Goal: Task Accomplishment & Management: Complete application form

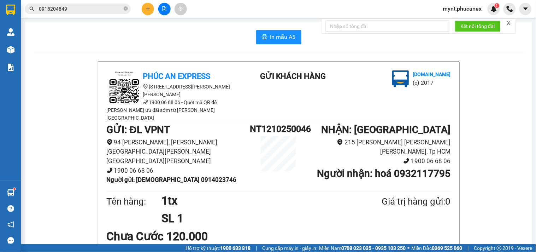
click at [161, 11] on button at bounding box center [164, 9] width 12 height 12
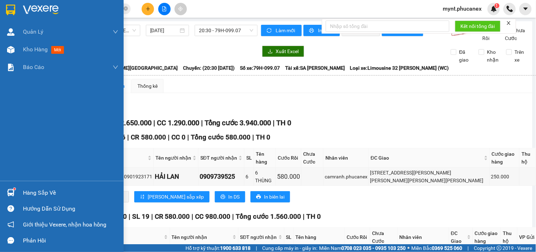
drag, startPoint x: 0, startPoint y: 144, endPoint x: 15, endPoint y: 134, distance: 18.1
click at [0, 144] on div "Quản Lý Quản lý khách hàng Quản lý khách hàng mới Kho hàng mới Báo cáo Báo cáo …" at bounding box center [62, 102] width 124 height 158
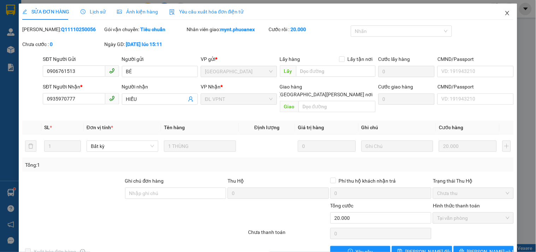
click at [499, 17] on span "Close" at bounding box center [508, 14] width 20 height 20
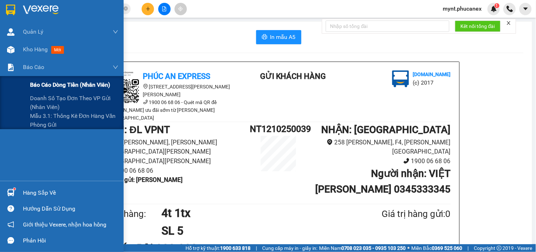
click at [56, 90] on div "Báo cáo dòng tiền (nhân viên)" at bounding box center [74, 85] width 88 height 18
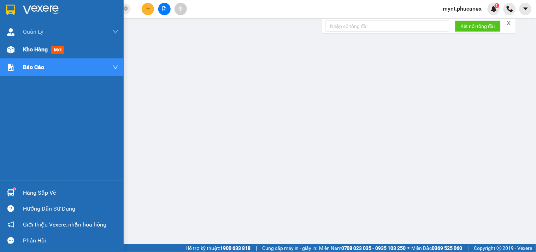
click at [9, 48] on img at bounding box center [10, 49] width 7 height 7
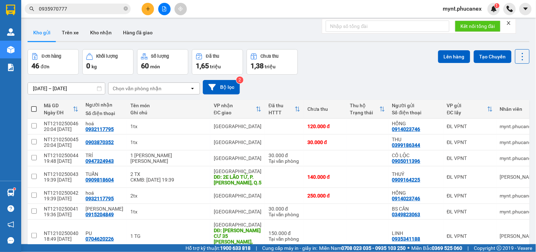
click at [35, 106] on span at bounding box center [34, 109] width 6 height 6
click at [34, 105] on input "checkbox" at bounding box center [34, 105] width 0 height 0
checkbox input "true"
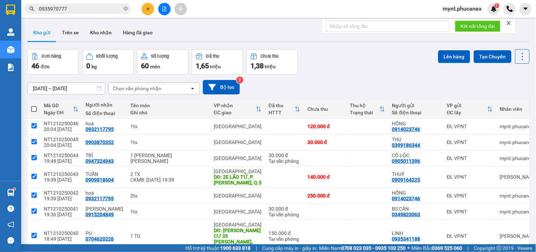
checkbox input "true"
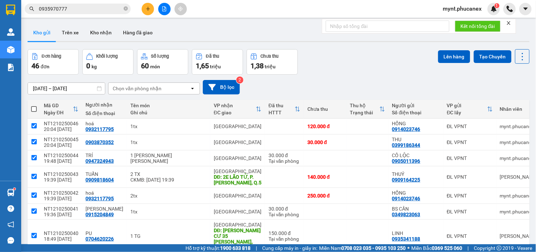
checkbox input "true"
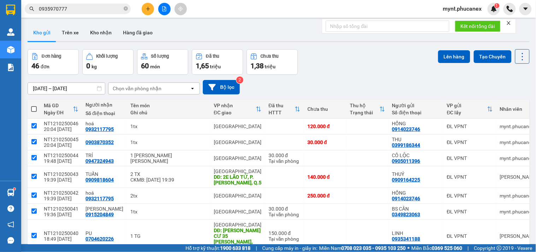
checkbox input "true"
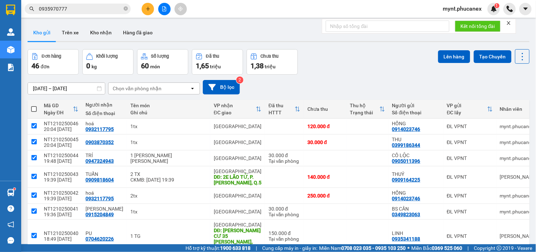
checkbox input "true"
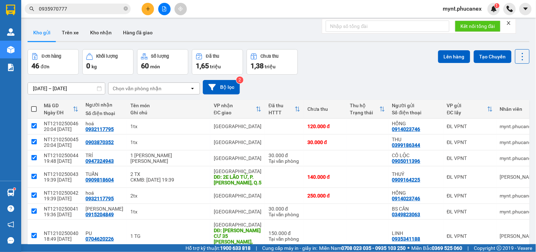
checkbox input "true"
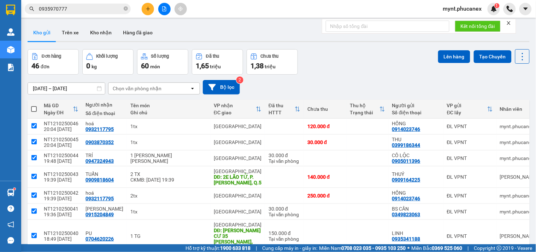
checkbox input "true"
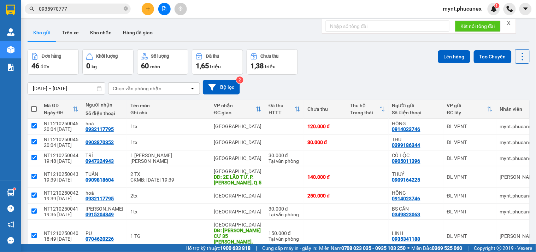
checkbox input "true"
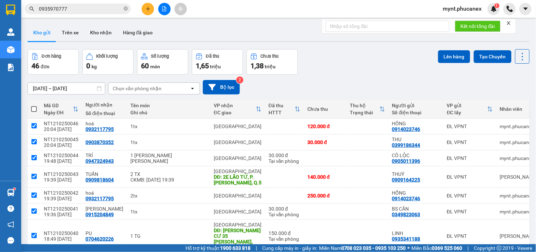
checkbox input "true"
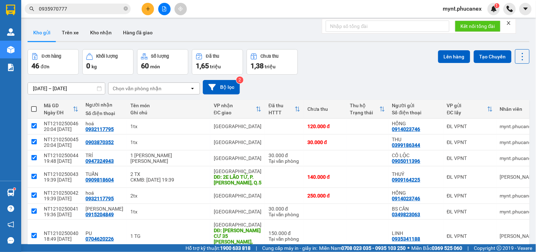
checkbox input "true"
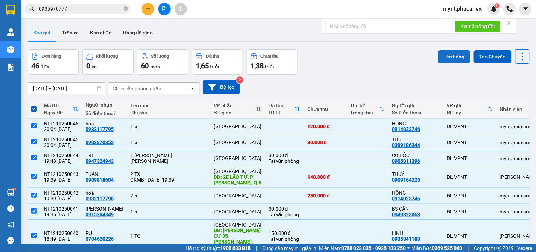
click at [443, 57] on button "Lên hàng" at bounding box center [455, 56] width 32 height 13
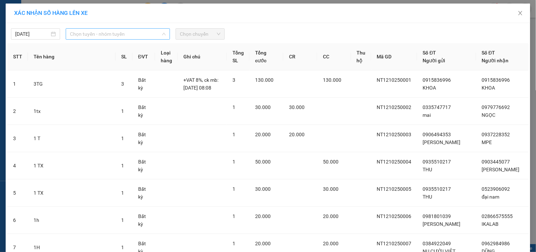
click at [125, 33] on span "Chọn tuyến - nhóm tuyến" at bounding box center [118, 34] width 96 height 11
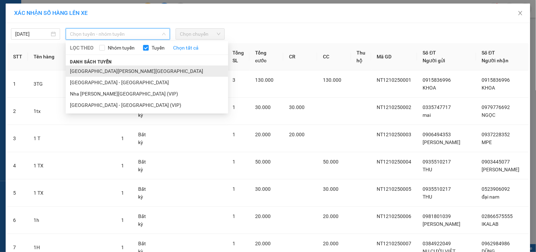
click at [103, 75] on li "Nha Trang - Sài Gòn" at bounding box center [147, 70] width 163 height 11
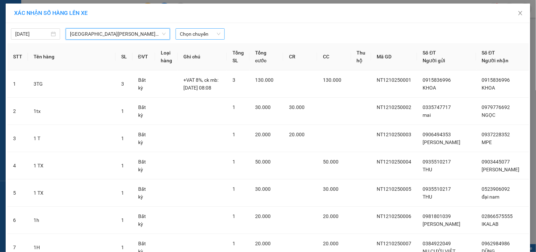
click at [209, 34] on span "Chọn chuyến" at bounding box center [200, 34] width 41 height 11
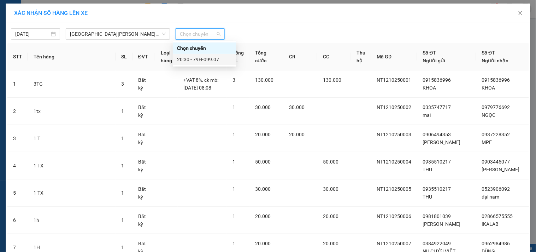
click at [197, 58] on div "20:30 - 79H-099.07" at bounding box center [204, 60] width 55 height 8
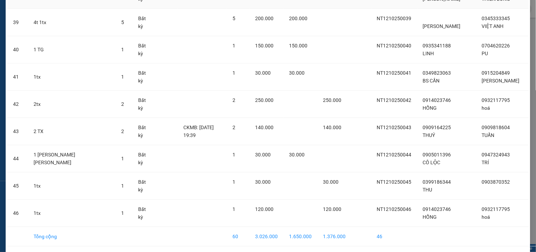
scroll to position [1174, 0]
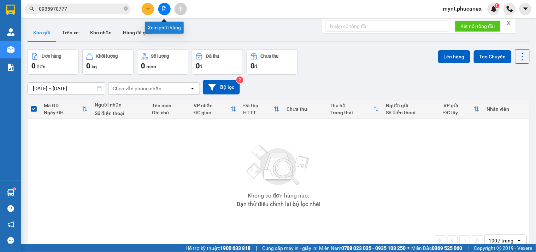
click at [167, 8] on button at bounding box center [164, 9] width 12 height 12
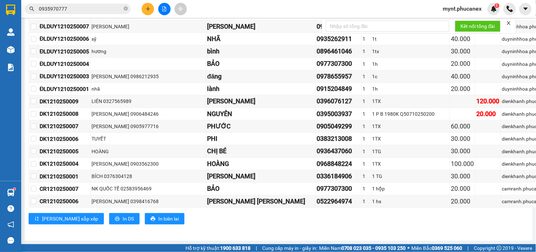
scroll to position [1424, 34]
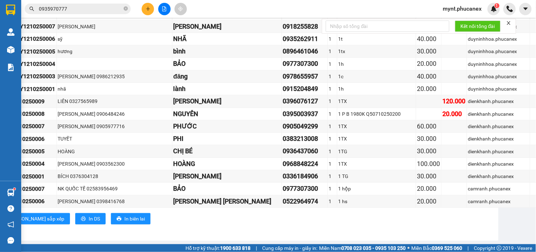
drag, startPoint x: 59, startPoint y: 128, endPoint x: 535, endPoint y: 190, distance: 479.7
click at [535, 190] on main "Nha Trang - Sài Gòn 12/10/2025 20:30 - 79H-099.07 Làm mới In phơi In đơn chọn T…" at bounding box center [268, 122] width 536 height 244
copy table "Phúc An Express 1900 06 68 06 215 Phạm Ngũ Lão, Quận 1 PHƠI HÀNG 20:48 - 12/10/…"
click at [144, 12] on button at bounding box center [148, 9] width 12 height 12
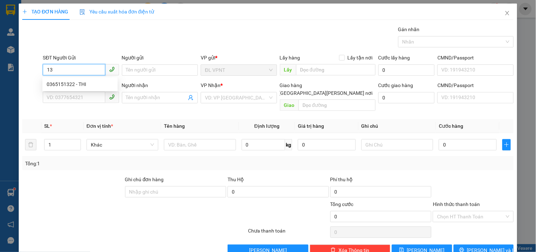
drag, startPoint x: 66, startPoint y: 68, endPoint x: 0, endPoint y: 58, distance: 66.8
click at [0, 58] on div "TẠO ĐƠN HÀNG Yêu cầu xuất hóa đơn điện tử Transit Pickup Surcharge Ids Transit …" at bounding box center [268, 126] width 536 height 252
click at [50, 83] on div "0917663322 - công" at bounding box center [80, 84] width 67 height 8
type input "0917663322"
type input "công"
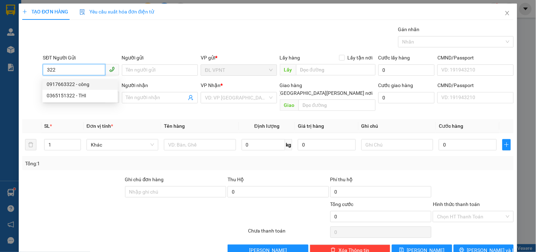
type input "02866536522"
type input "trung tâm chẩn đoán và xét nghiệm thú y trung ương 2"
type input "521/1 hoàng văn thụ p4 q.tân bình"
type input "100.000"
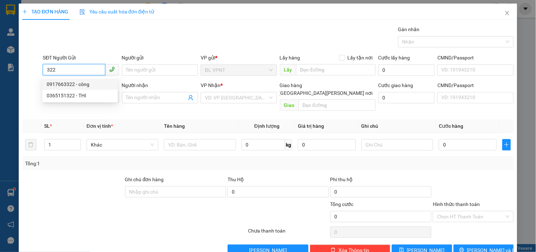
type input "100.000"
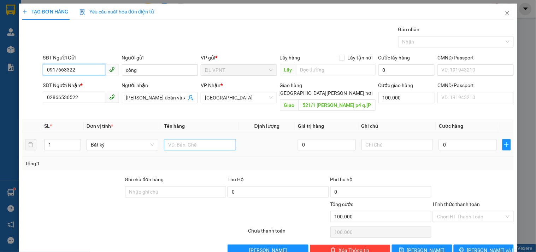
type input "0917663322"
click at [180, 139] on input "text" at bounding box center [200, 144] width 72 height 11
type input "1tx"
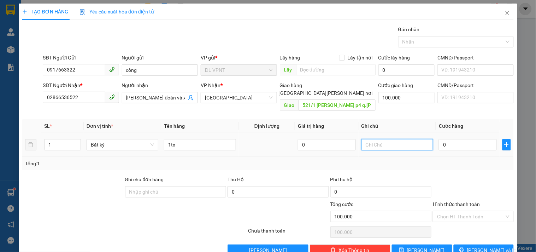
click at [390, 139] on input "text" at bounding box center [398, 144] width 72 height 11
type input "bao gồm VAT"
click at [467, 139] on input "0" at bounding box center [468, 144] width 58 height 11
type input "4"
type input "100.004"
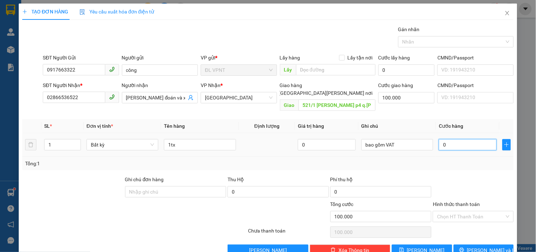
type input "100.004"
type input "40"
type input "100.040"
type input "40.000"
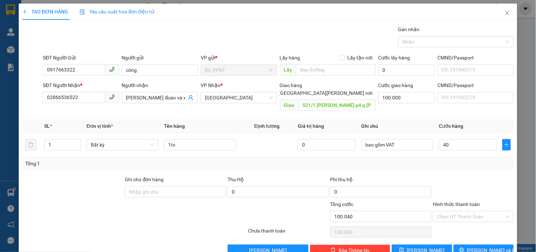
type input "140.000"
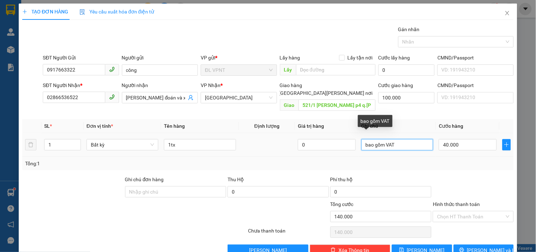
click at [395, 139] on input "bao gồm VAT" at bounding box center [398, 144] width 72 height 11
type input "bao gồm VAT, CK MB :"
click at [479, 166] on div "Transit Pickup Surcharge Ids Transit Deliver Surcharge Ids Transit Deliver Surc…" at bounding box center [268, 140] width 492 height 230
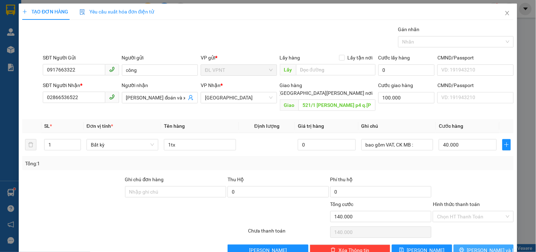
click at [464, 244] on button "Lưu và In" at bounding box center [484, 249] width 60 height 11
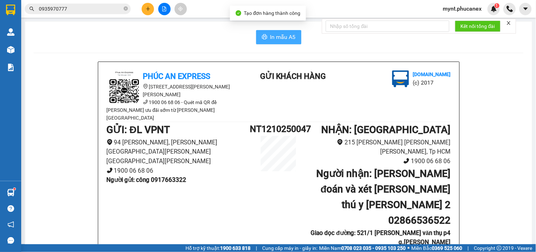
drag, startPoint x: 291, startPoint y: 37, endPoint x: 287, endPoint y: 40, distance: 4.5
click at [290, 37] on span "In mẫu A5" at bounding box center [283, 37] width 25 height 9
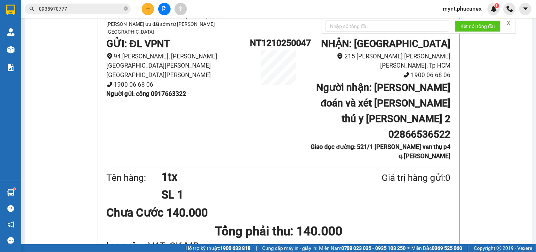
scroll to position [82, 0]
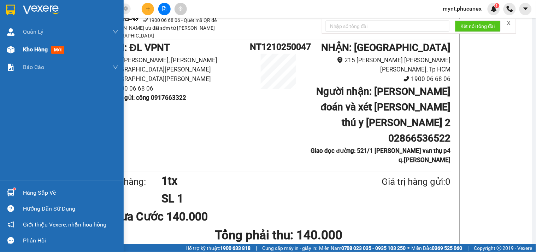
click at [26, 50] on span "Kho hàng" at bounding box center [35, 49] width 25 height 7
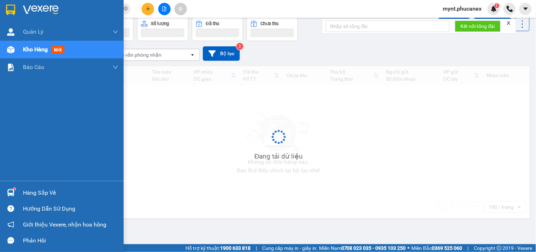
scroll to position [33, 0]
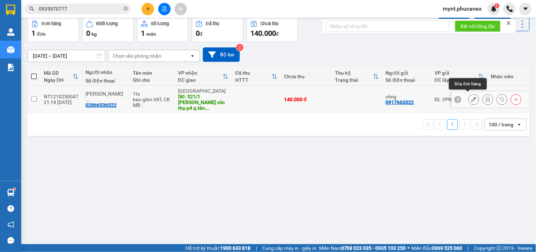
click at [472, 97] on icon at bounding box center [474, 99] width 5 height 5
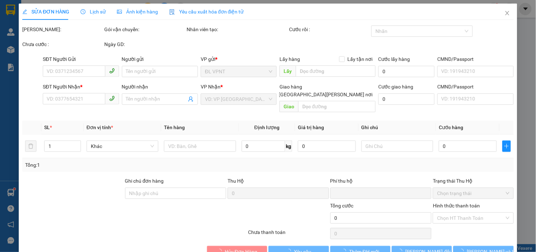
type input "0917663322"
type input "công"
type input "02866536522"
type input "trung tâm chẩn đoán và xét nghiệm thú y trung ương 2"
type input "521/1 hoàng văn thụ p4 q.tân bình"
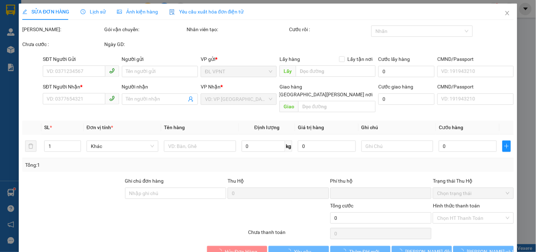
type input "100.000"
type input "0"
type input "140.000"
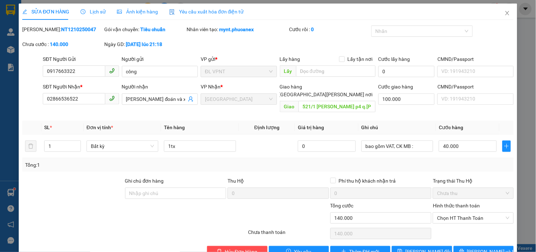
click at [98, 190] on div at bounding box center [73, 189] width 103 height 25
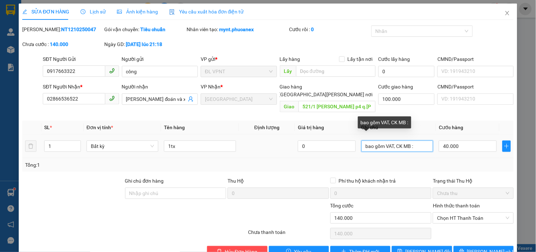
click at [413, 142] on input "bao gồm VAT, CK MB :" at bounding box center [398, 145] width 72 height 11
paste input "12/10/25 21:21"
type input "bao gồm VAT, CK MB : 12/10/25 21:21"
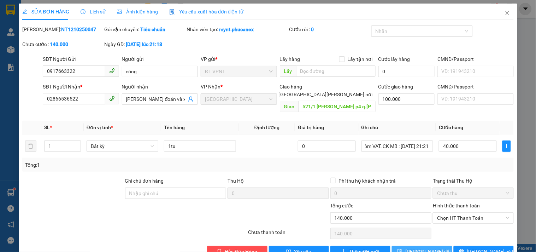
scroll to position [0, 0]
click at [422, 248] on span "Lưu thay đổi" at bounding box center [429, 252] width 46 height 8
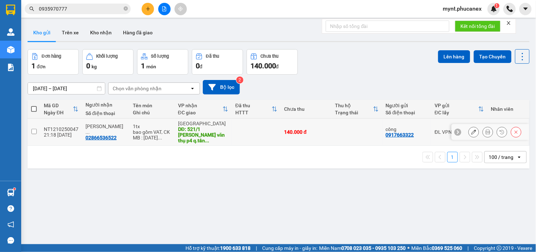
click at [34, 129] on input "checkbox" at bounding box center [33, 131] width 5 height 5
checkbox input "true"
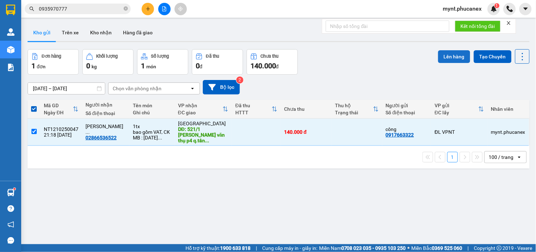
click at [439, 58] on button "Lên hàng" at bounding box center [455, 56] width 32 height 13
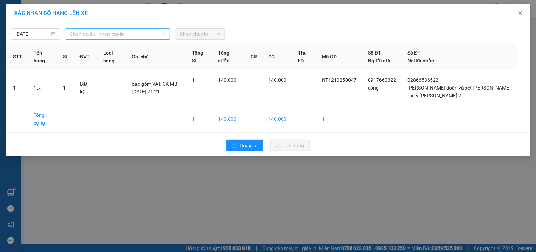
click at [130, 37] on span "Chọn tuyến - nhóm tuyến" at bounding box center [118, 34] width 96 height 11
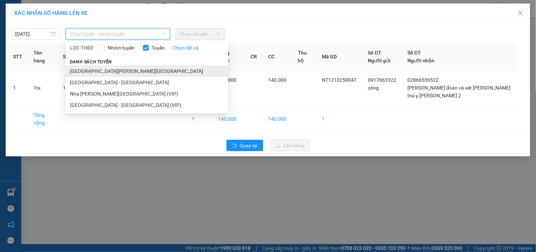
click at [119, 72] on li "Nha Trang - Sài Gòn" at bounding box center [147, 70] width 163 height 11
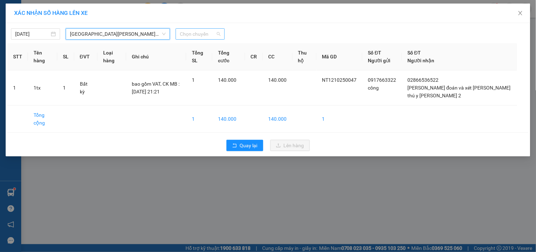
click at [196, 31] on span "Chọn chuyến" at bounding box center [200, 34] width 41 height 11
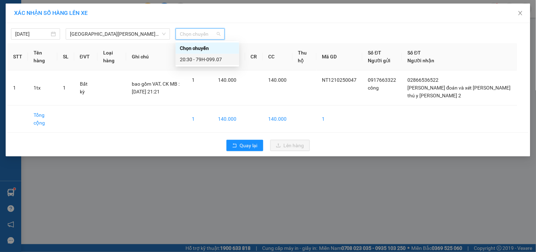
click at [197, 59] on div "20:30 - 79H-099.07" at bounding box center [207, 60] width 55 height 8
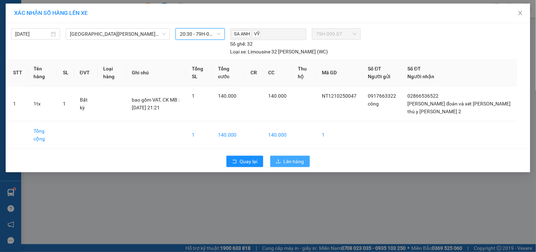
click at [288, 157] on span "Lên hàng" at bounding box center [294, 161] width 21 height 8
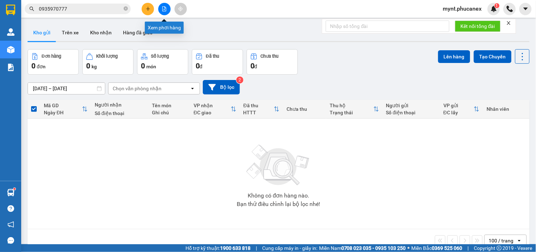
click at [162, 11] on icon "file-add" at bounding box center [164, 8] width 5 height 5
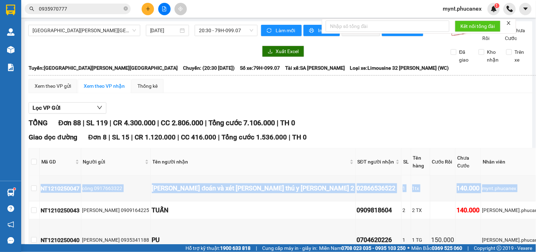
scroll to position [0, 52]
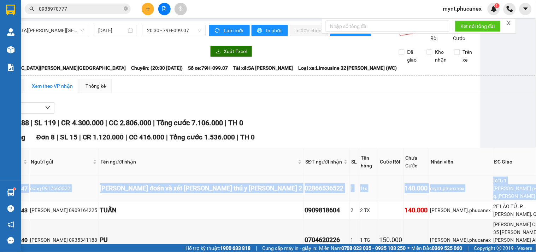
drag, startPoint x: 39, startPoint y: 202, endPoint x: 526, endPoint y: 217, distance: 487.6
click at [526, 201] on tr "NT1210250047 công 0917663322 trung tâm chẩn đoán và xét nghiệm thú y trung ương…" at bounding box center [309, 188] width 665 height 26
copy tr "NT1210250047 công 0917663322 trung tâm chẩn đoán và xét nghiệm thú y trung ương…"
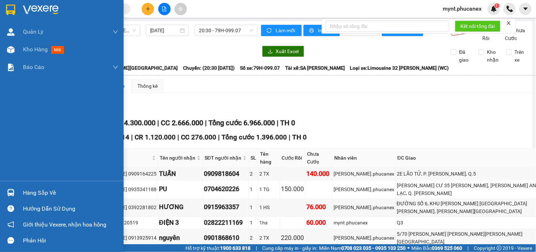
click at [0, 121] on div "Quản Lý Quản lý khách hàng Quản lý khách hàng mới Kho hàng mới Báo cáo Báo cáo …" at bounding box center [62, 102] width 124 height 158
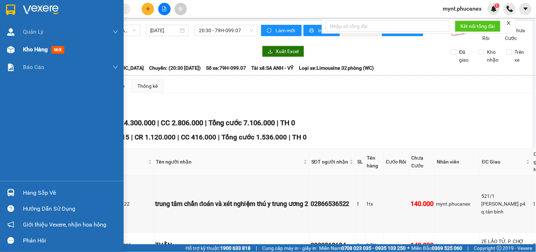
click at [14, 52] on img at bounding box center [10, 49] width 7 height 7
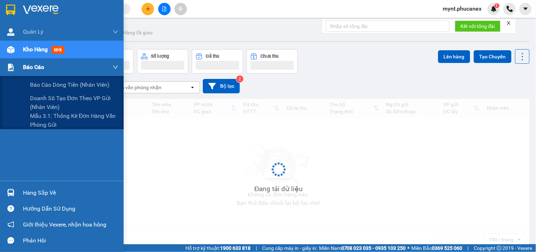
click at [18, 68] on div "Báo cáo" at bounding box center [62, 67] width 124 height 18
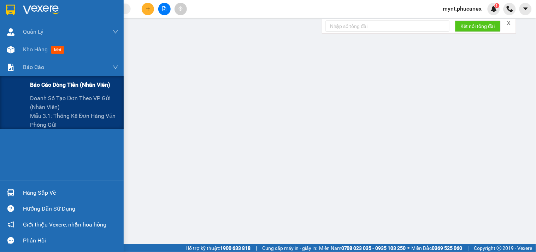
click at [37, 85] on span "Báo cáo dòng tiền (nhân viên)" at bounding box center [70, 84] width 80 height 9
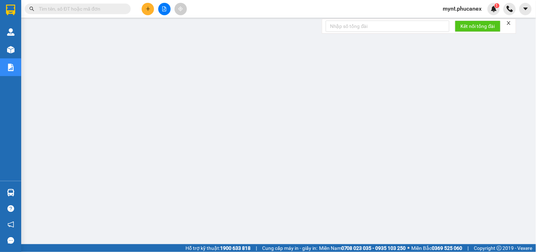
click at [447, 4] on span "mynt.phucanex" at bounding box center [463, 8] width 50 height 9
click at [450, 25] on span "Đăng xuất" at bounding box center [466, 22] width 35 height 8
